Goal: Information Seeking & Learning: Learn about a topic

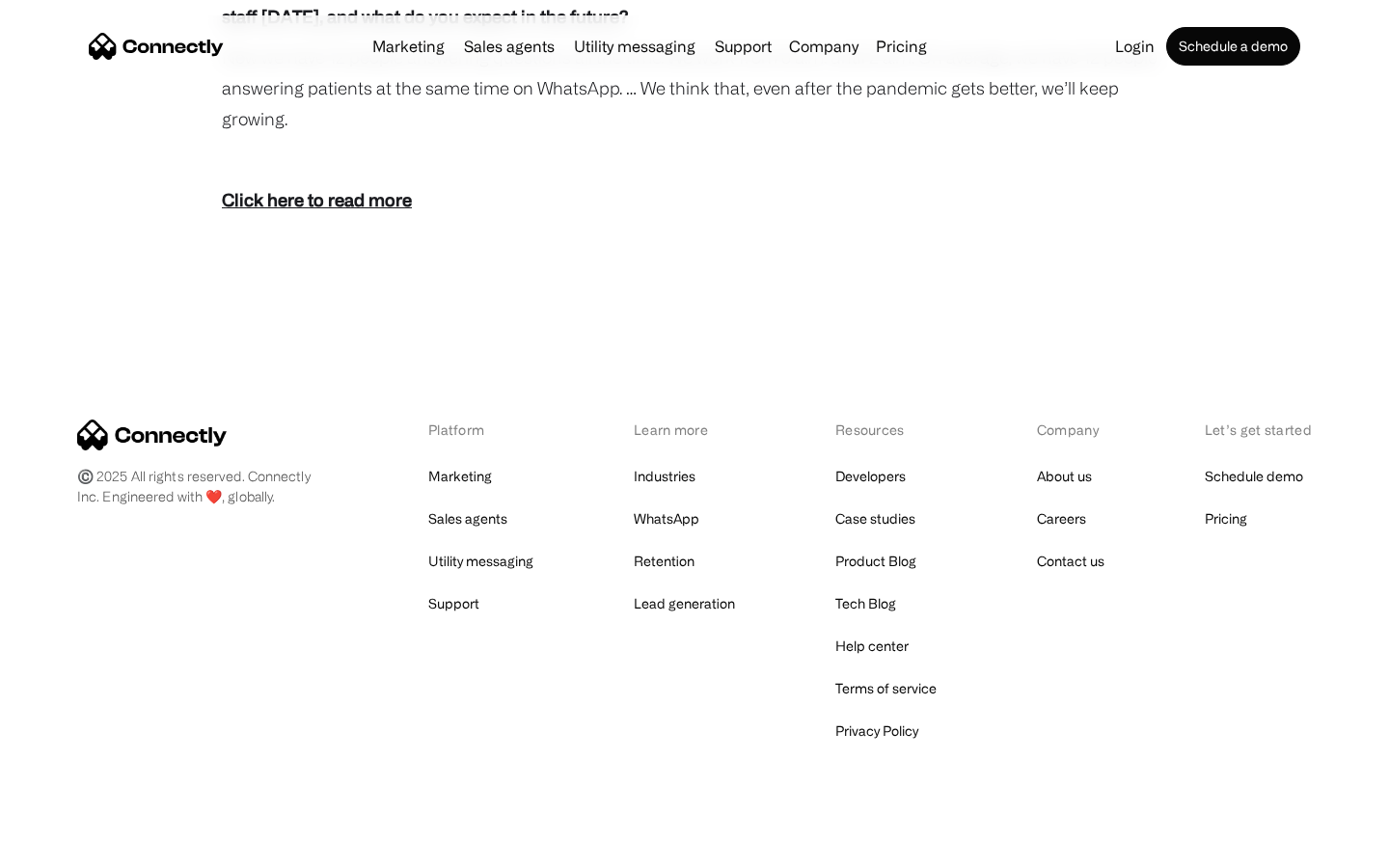
scroll to position [3487, 0]
